Goal: Information Seeking & Learning: Learn about a topic

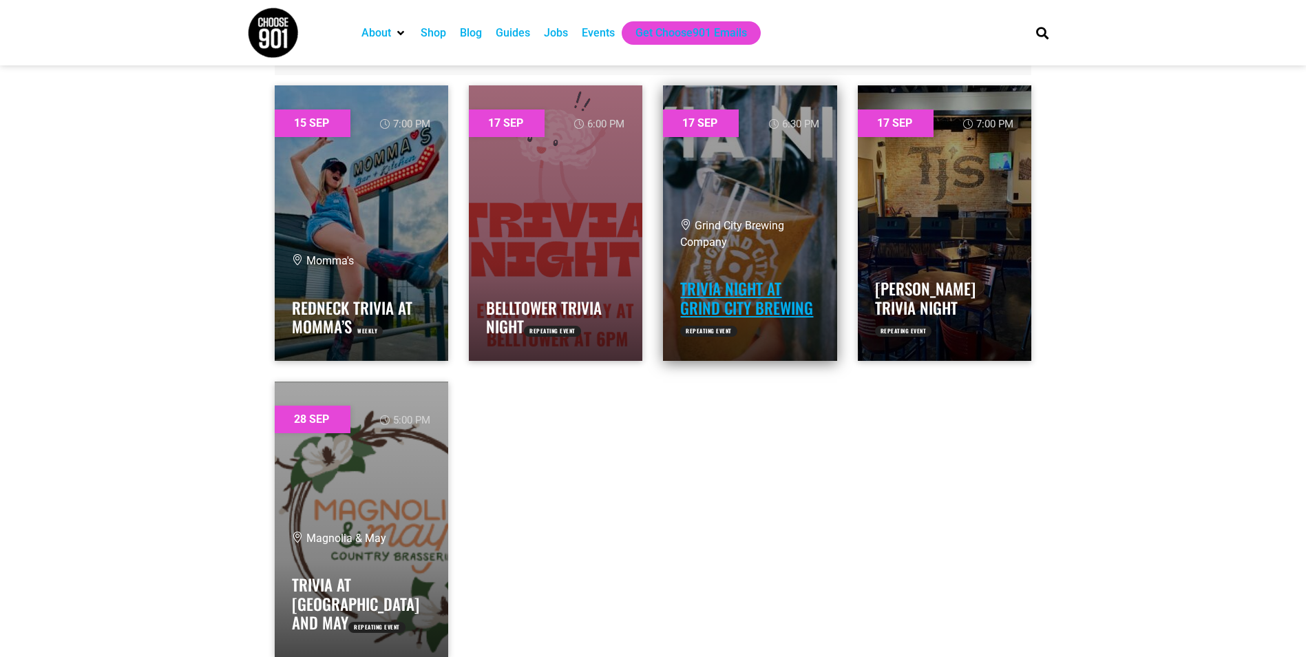
click at [717, 310] on link "Trivia Night at Grind City Brewing" at bounding box center [746, 298] width 133 height 43
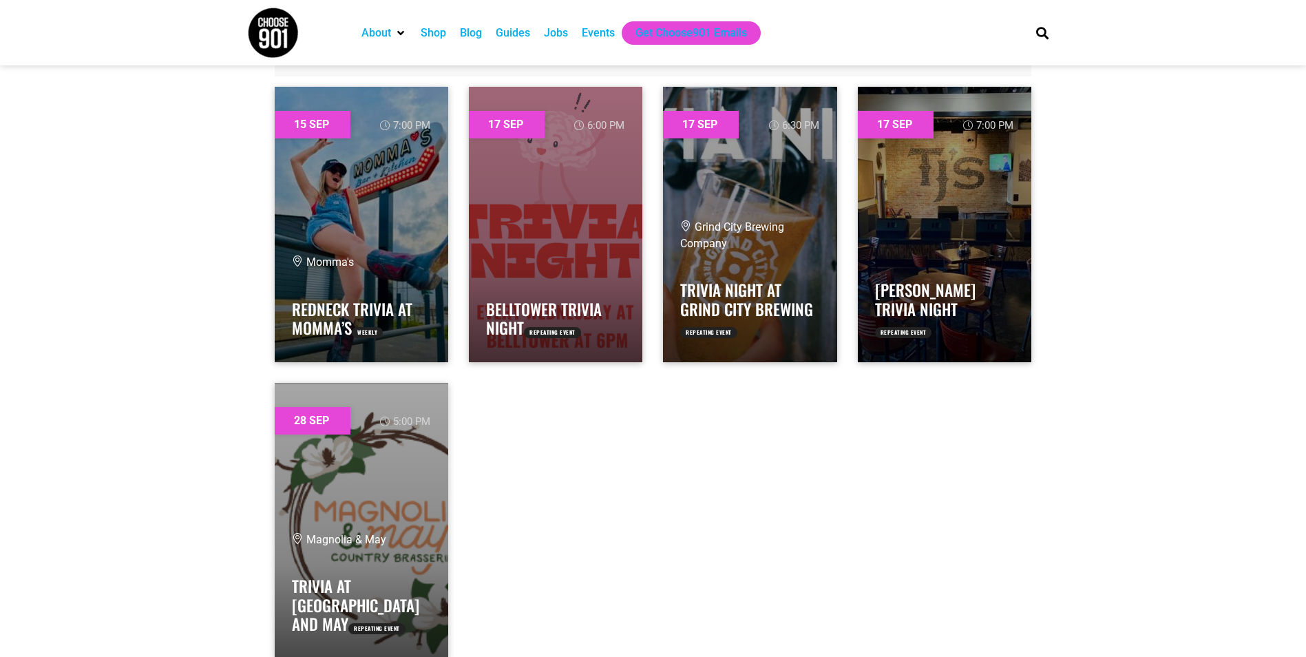
scroll to position [619, 0]
